Goal: Information Seeking & Learning: Learn about a topic

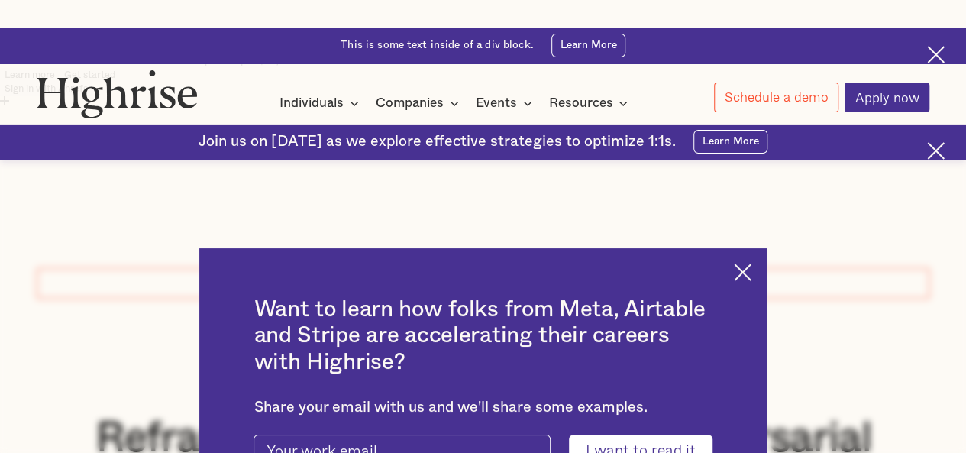
click at [749, 263] on img at bounding box center [743, 272] width 18 height 18
click at [749, 268] on div "This article is part of The Ascender , the Highrise platform for articles and r…" at bounding box center [483, 283] width 893 height 30
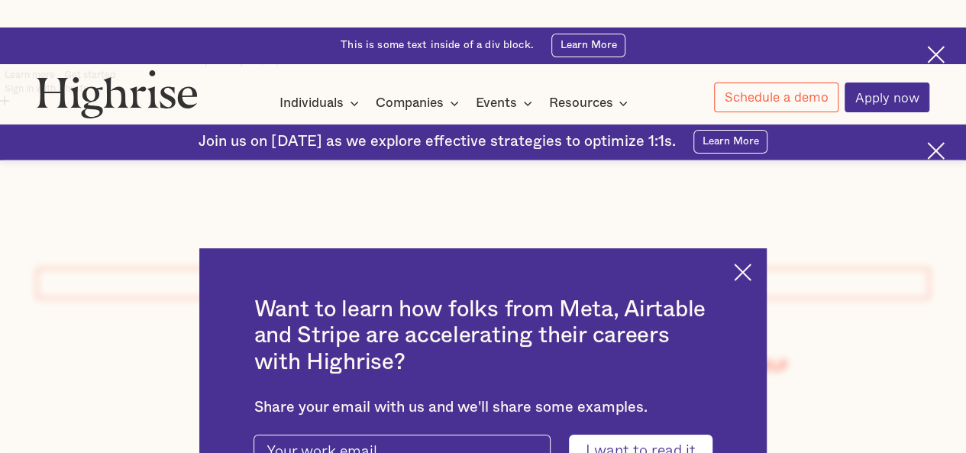
click at [751, 263] on img at bounding box center [743, 272] width 18 height 18
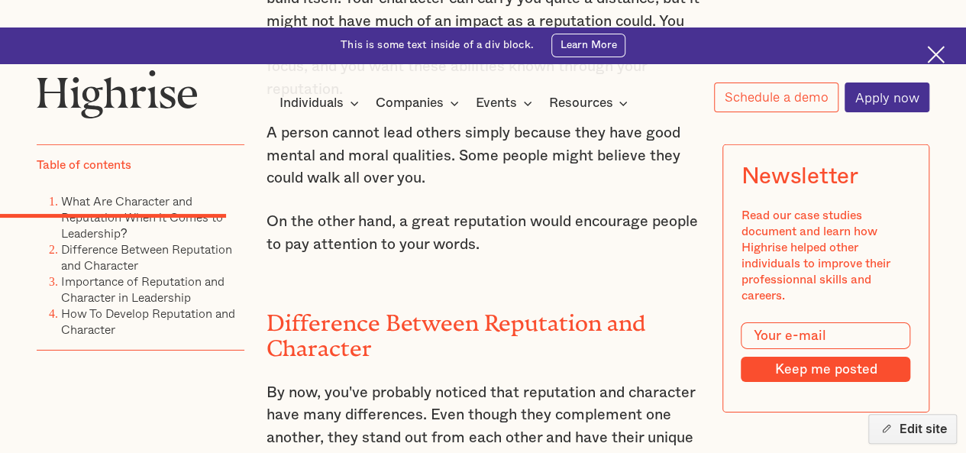
scroll to position [2234, 0]
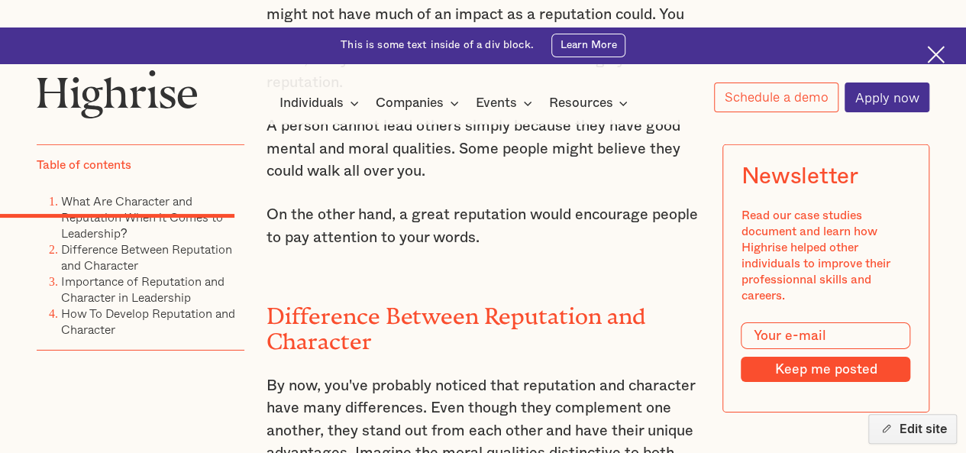
click at [316, 298] on h2 "Difference Between Reputation and Character" at bounding box center [483, 323] width 434 height 51
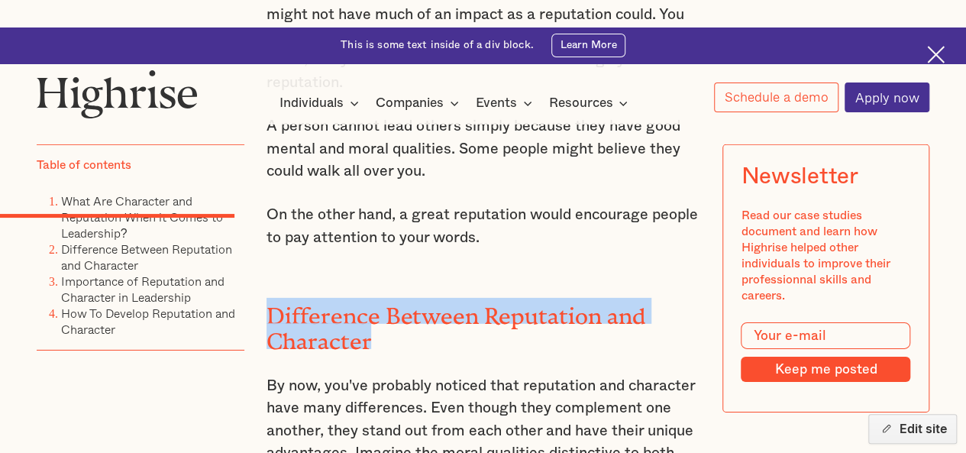
drag, startPoint x: 316, startPoint y: 200, endPoint x: 362, endPoint y: 228, distance: 53.8
click at [362, 298] on h2 "Difference Between Reputation and Character" at bounding box center [483, 323] width 434 height 51
copy h2 "Difference Between Reputation and Character"
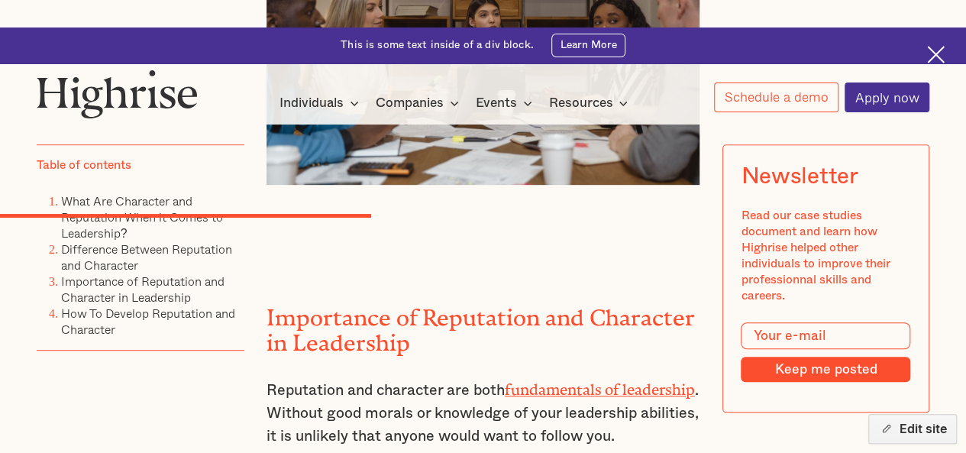
scroll to position [3176, 0]
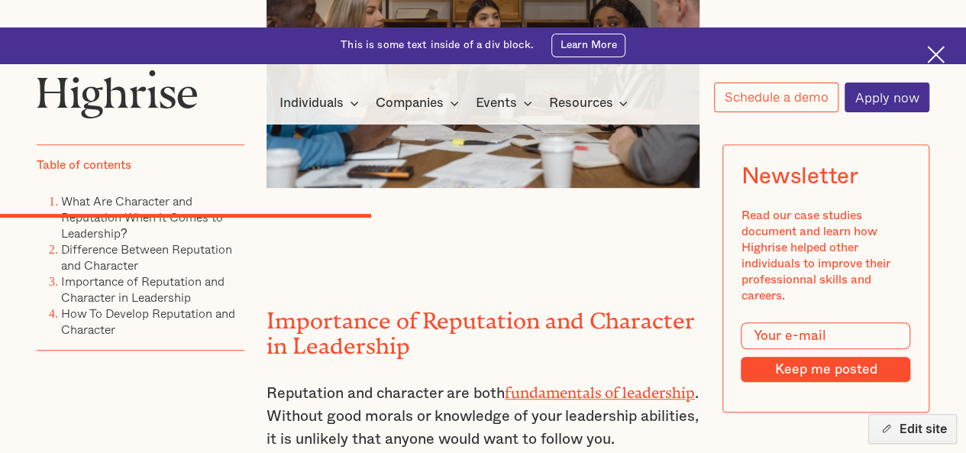
drag, startPoint x: 263, startPoint y: 207, endPoint x: 421, endPoint y: 228, distance: 159.5
copy h2 "Importance of Reputation and Character in Leadership"
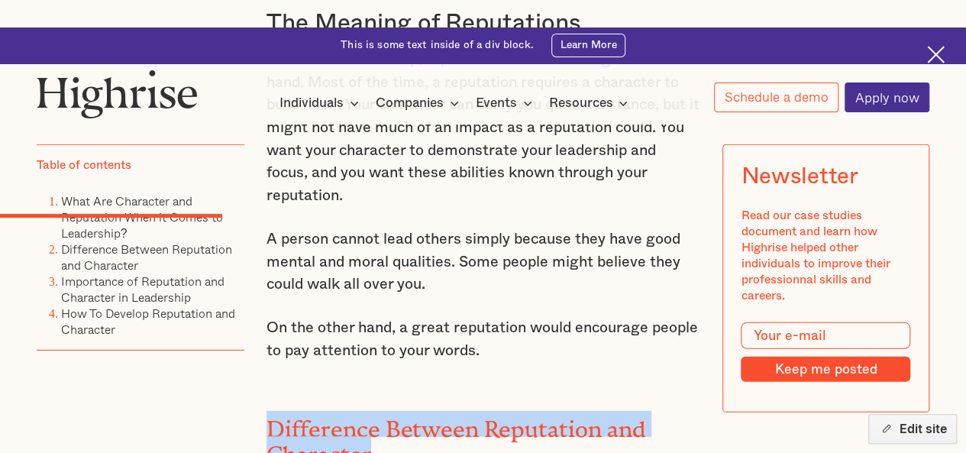
scroll to position [2151, 0]
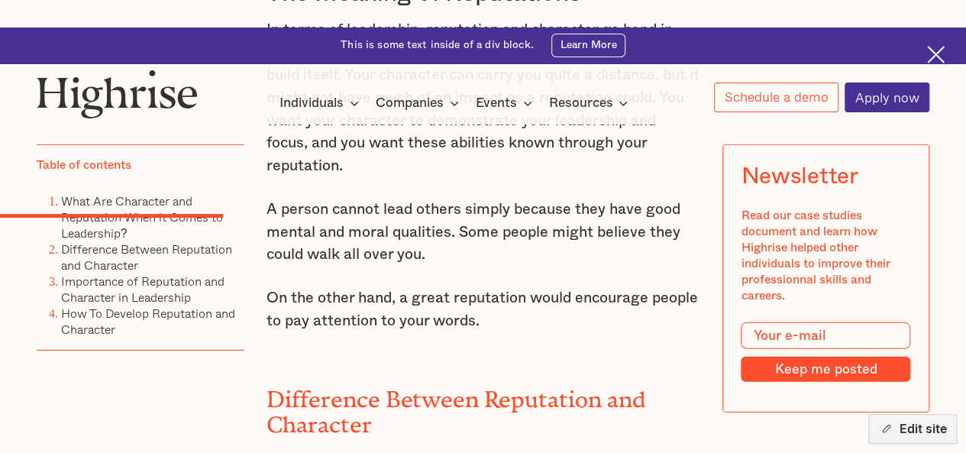
click at [347, 381] on h2 "Difference Between Reputation and Character" at bounding box center [483, 406] width 434 height 51
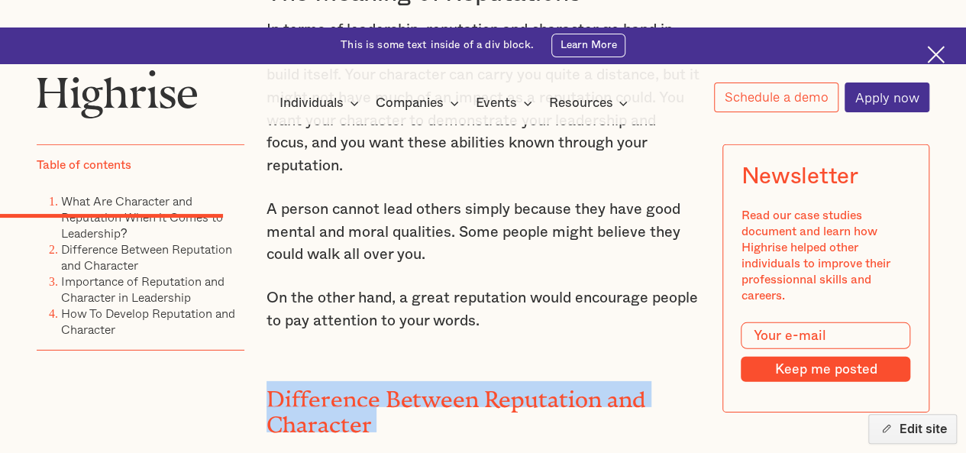
drag, startPoint x: 347, startPoint y: 273, endPoint x: 367, endPoint y: 308, distance: 40.1
click at [367, 381] on h2 "Difference Between Reputation and Character" at bounding box center [483, 406] width 434 height 51
copy h2 "Difference Between Reputation and Character"
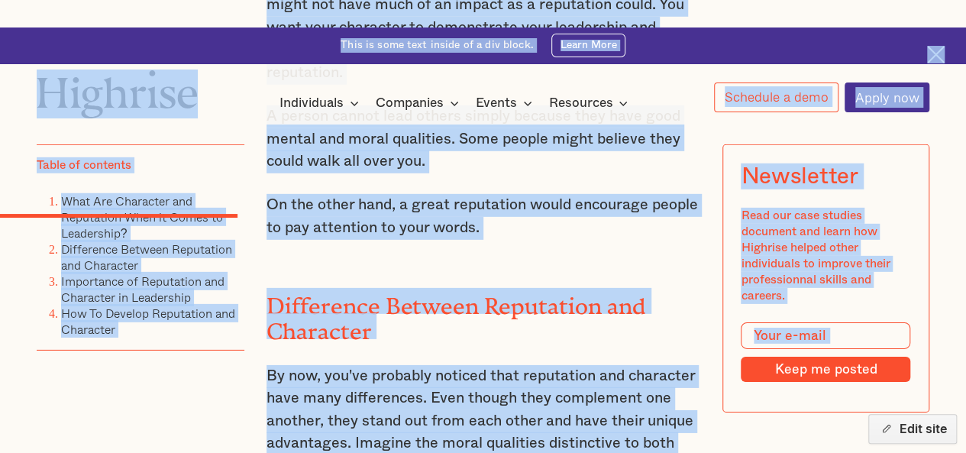
scroll to position [2235, 0]
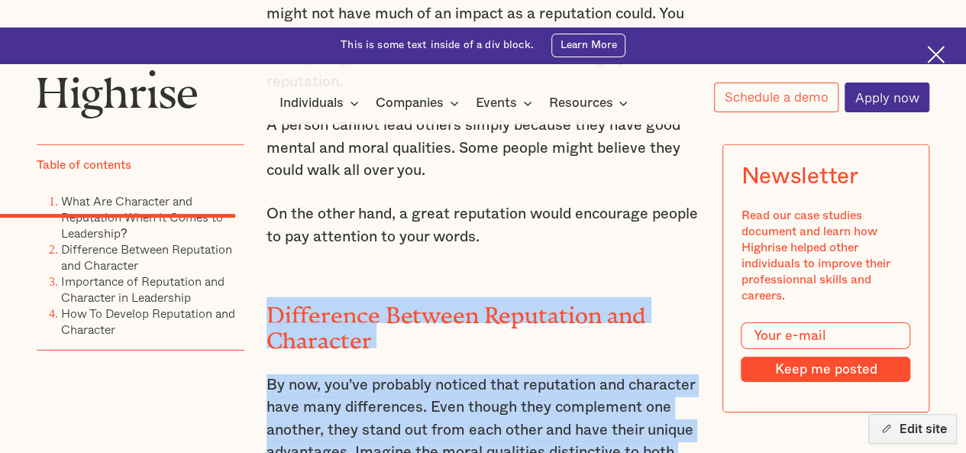
drag, startPoint x: 694, startPoint y: 349, endPoint x: 271, endPoint y: 190, distance: 451.8
copy div "Difference Between Reputation and Character By now, you've probably noticed tha…"
